Goal: Obtain resource: Download file/media

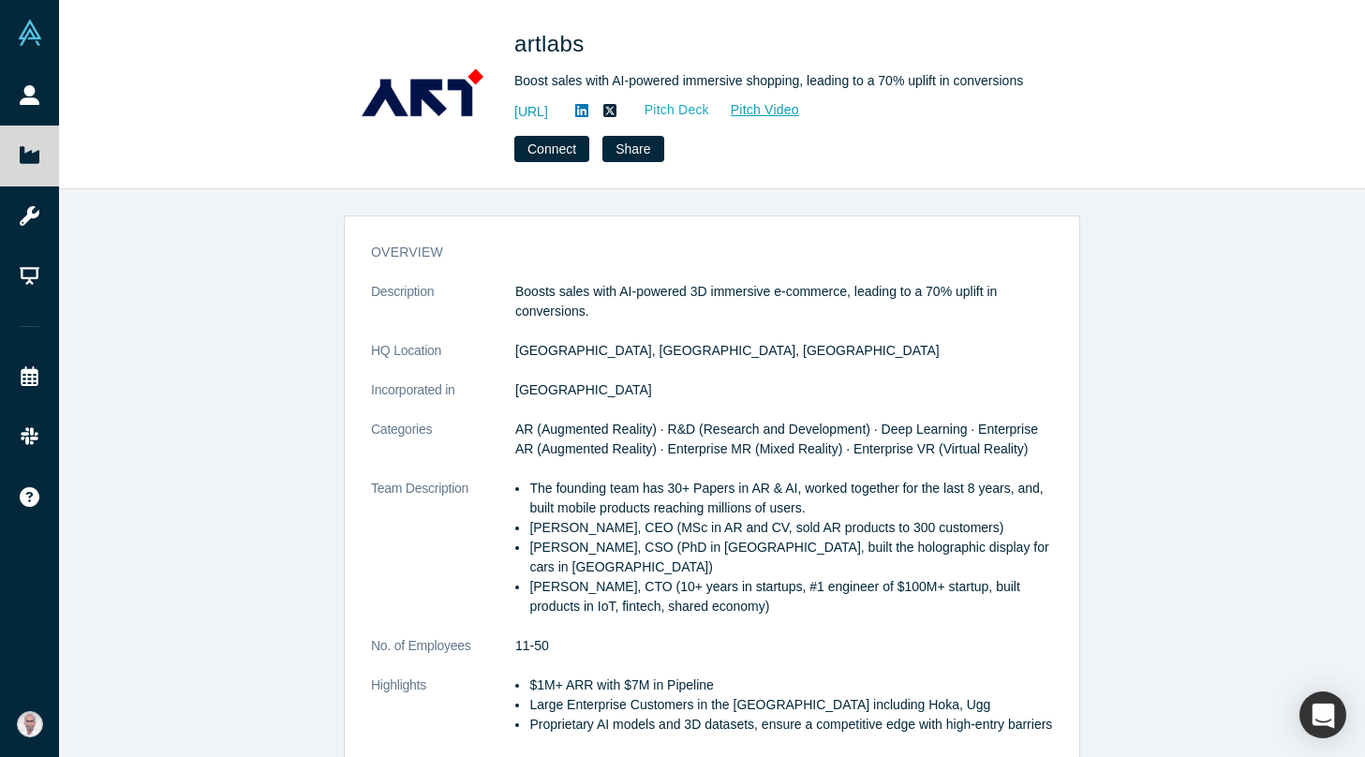
click at [710, 109] on link "Pitch Deck" at bounding box center [667, 110] width 86 height 22
